Goal: Task Accomplishment & Management: Use online tool/utility

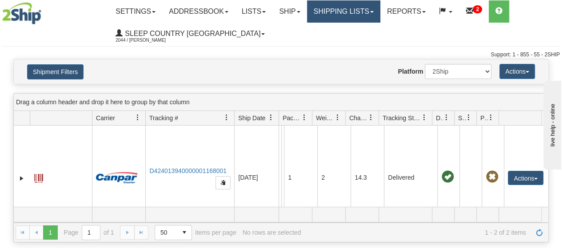
click at [363, 12] on link "Shipping lists" at bounding box center [343, 11] width 73 height 22
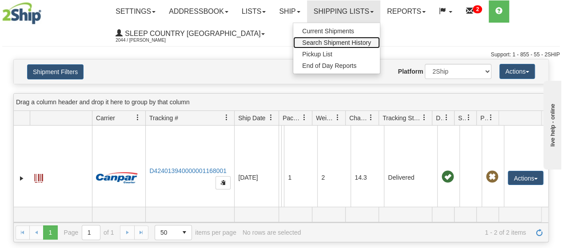
click at [347, 42] on span "Search Shipment History" at bounding box center [336, 42] width 69 height 7
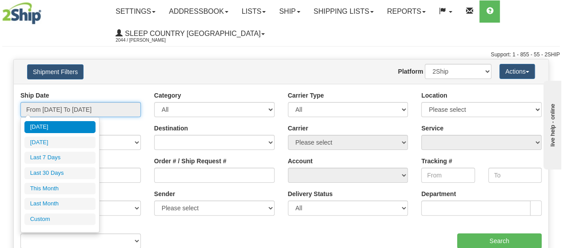
click at [90, 109] on input "From 08/19/2025 To 08/20/2025" at bounding box center [80, 109] width 120 height 15
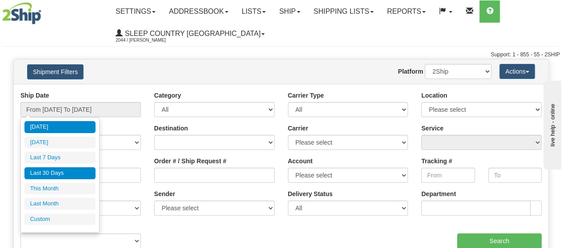
click at [72, 167] on li "Last 30 Days" at bounding box center [59, 173] width 71 height 12
type input "From 07/22/2025 To 08/20/2025"
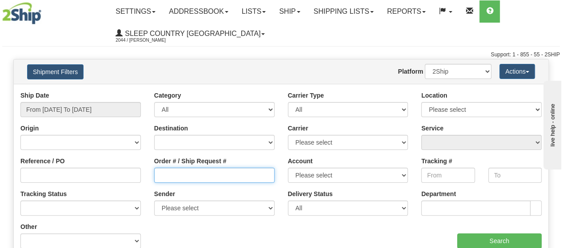
click at [169, 178] on input "Order # / Ship Request #" at bounding box center [214, 175] width 120 height 15
type input "1053117"
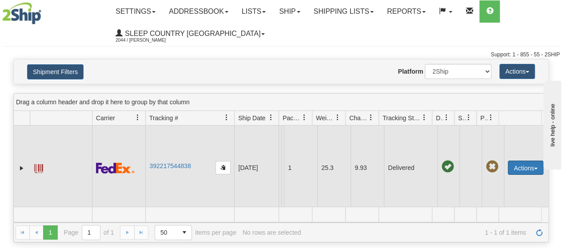
click at [525, 170] on button "Actions" at bounding box center [526, 168] width 36 height 14
click at [498, 196] on link "Return" at bounding box center [507, 196] width 71 height 12
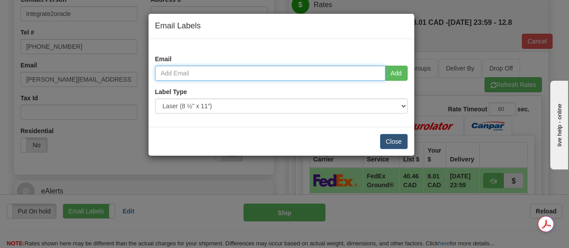
click at [206, 75] on input "email" at bounding box center [270, 73] width 230 height 15
paste input "iglis@live.com"
type input "iglis@live.com"
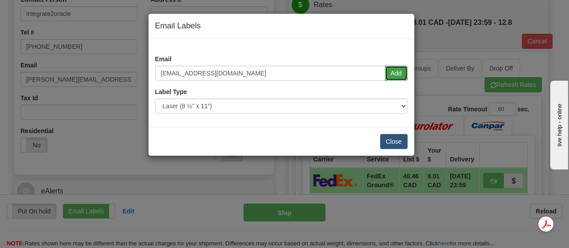
click at [394, 73] on button "Add" at bounding box center [396, 73] width 23 height 15
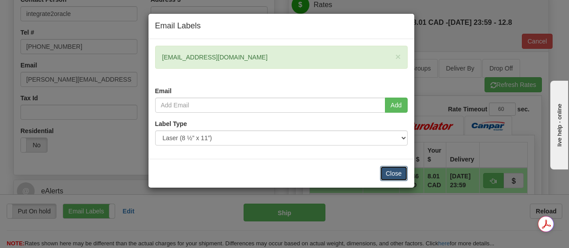
click at [390, 171] on button "Close" at bounding box center [394, 173] width 28 height 15
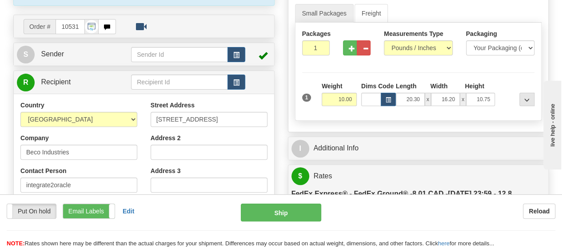
scroll to position [89, 0]
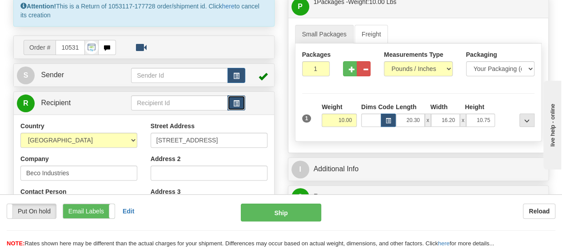
click at [234, 104] on span "button" at bounding box center [236, 104] width 6 height 6
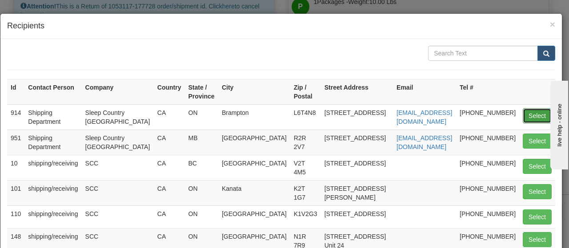
click at [535, 115] on button "Select" at bounding box center [536, 115] width 29 height 15
type input "914"
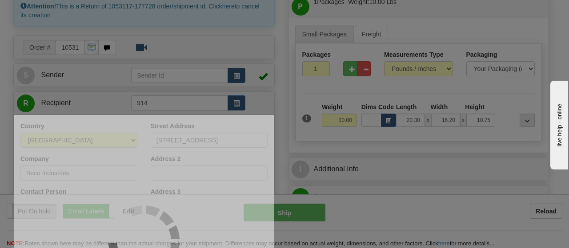
type input "92"
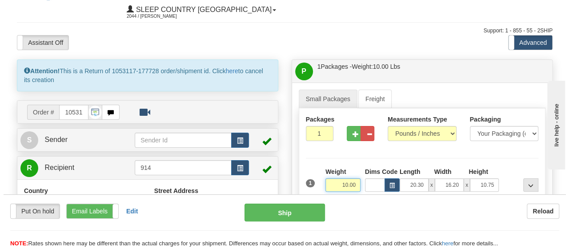
scroll to position [0, 0]
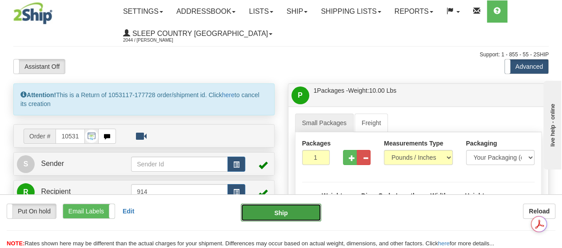
click at [273, 209] on button "Ship" at bounding box center [281, 213] width 80 height 18
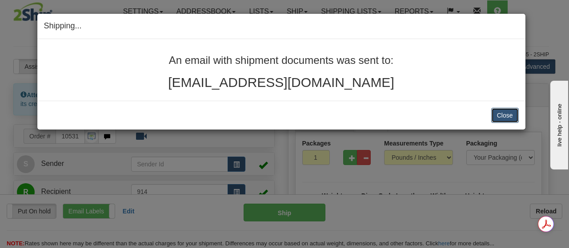
click at [508, 115] on button "Close" at bounding box center [505, 115] width 28 height 15
